Goal: Go to known website: Go to known website

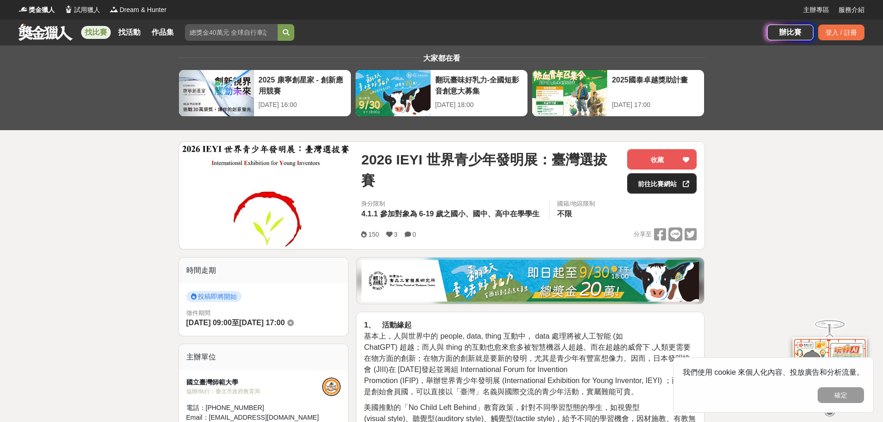
click at [675, 184] on link "前往比賽網站" at bounding box center [661, 183] width 69 height 20
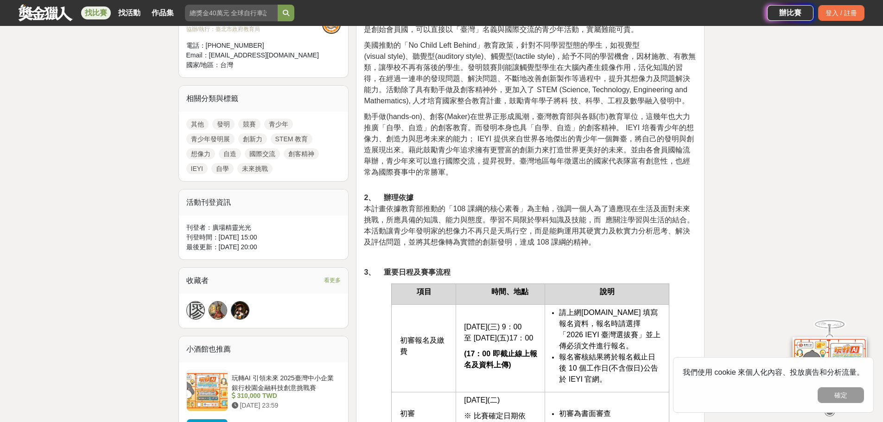
scroll to position [371, 0]
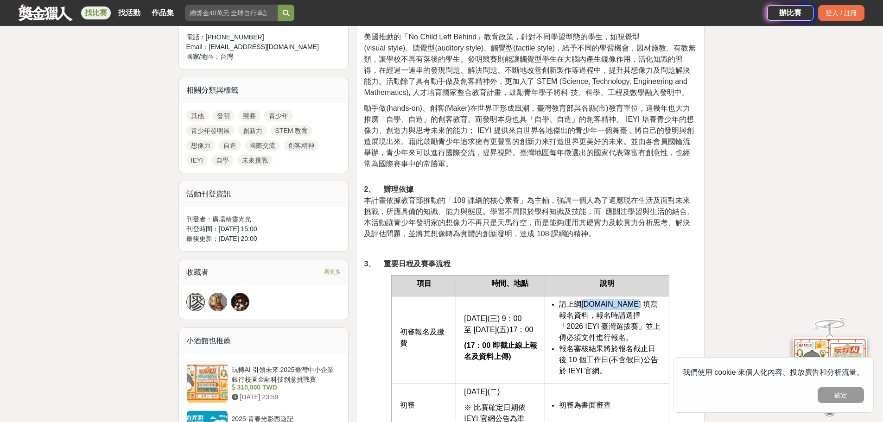
drag, startPoint x: 582, startPoint y: 309, endPoint x: 629, endPoint y: 306, distance: 46.8
click at [629, 306] on li "請上網 www.teyi.org 填寫報名資料 ，報名時請選擇「2026 IEYI 臺灣選拔賽」並上傳必須文件進行報名。" at bounding box center [611, 321] width 105 height 44
copy li "www.teyi.org"
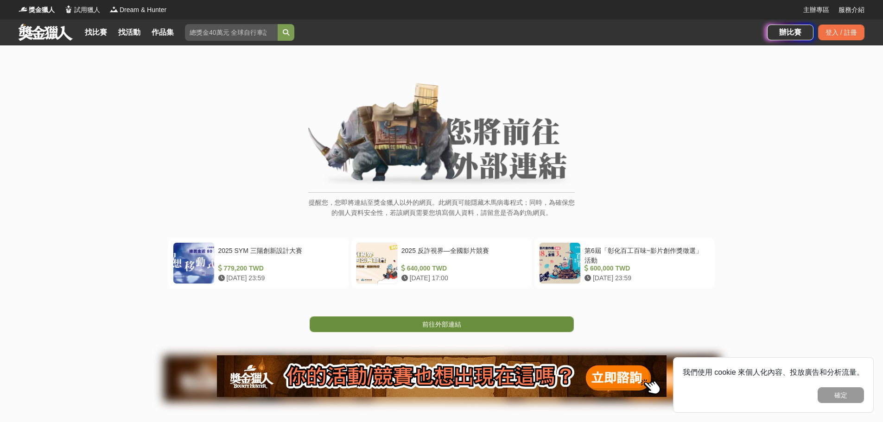
click at [430, 328] on span "前往外部連結" at bounding box center [441, 324] width 39 height 7
